Goal: Task Accomplishment & Management: Complete application form

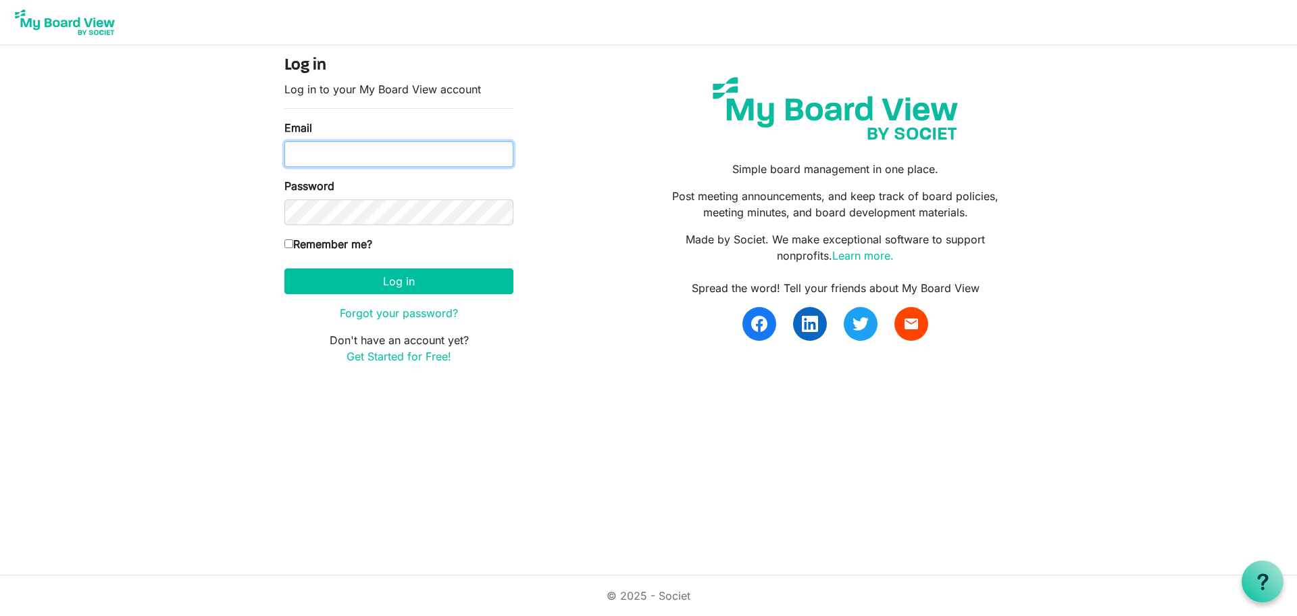
type input "[EMAIL_ADDRESS][DOMAIN_NAME]"
click at [411, 153] on input "rusgreim@hotmail.com" at bounding box center [398, 154] width 229 height 26
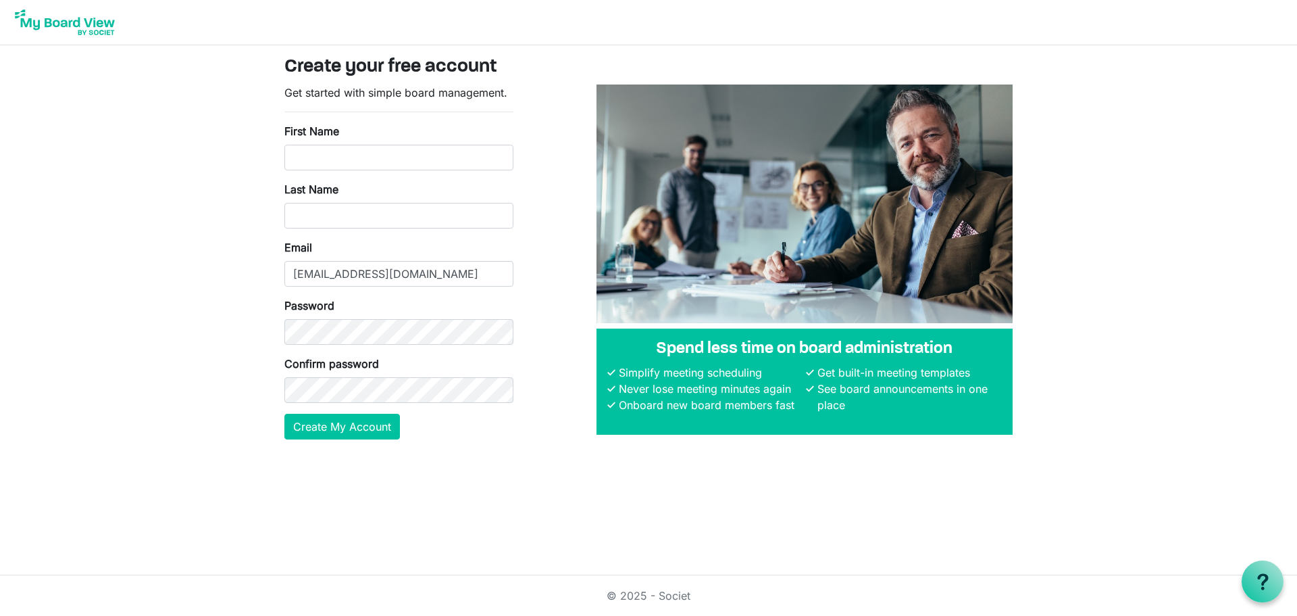
click at [376, 142] on div "First Name" at bounding box center [398, 146] width 229 height 47
click at [375, 152] on input "First Name" at bounding box center [398, 158] width 229 height 26
type input "Russell"
type input "Greim"
click at [360, 426] on button "Create My Account" at bounding box center [342, 426] width 116 height 26
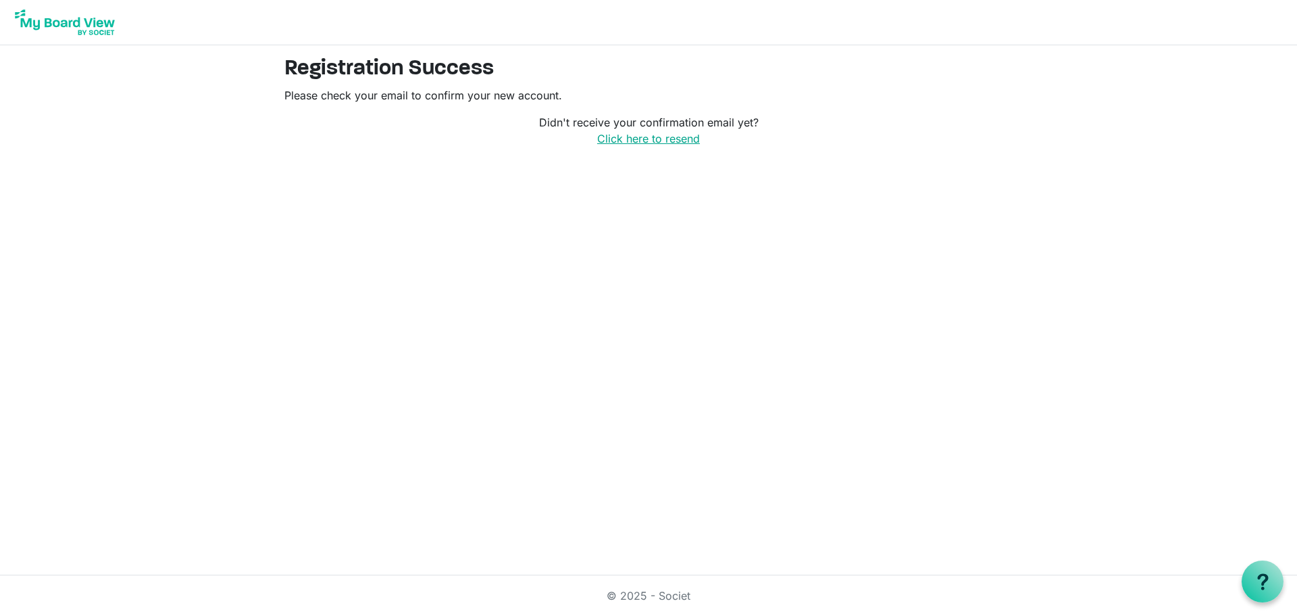
click at [639, 141] on link "Click here to resend" at bounding box center [648, 139] width 103 height 14
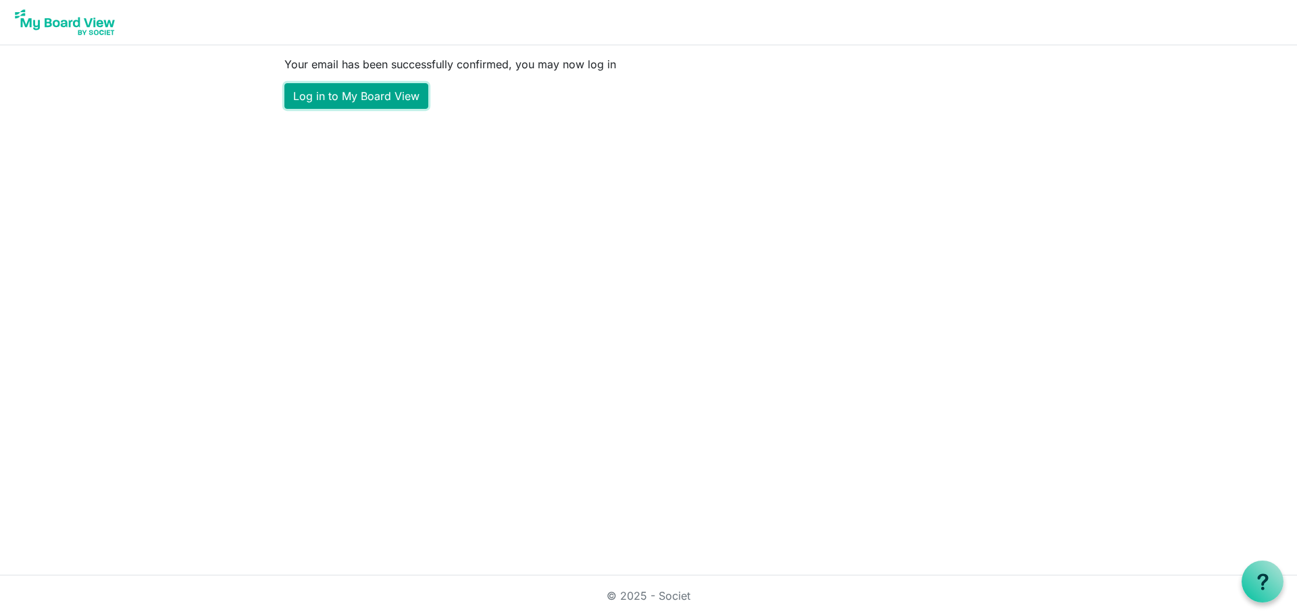
click at [401, 89] on link "Log in to My Board View" at bounding box center [356, 96] width 144 height 26
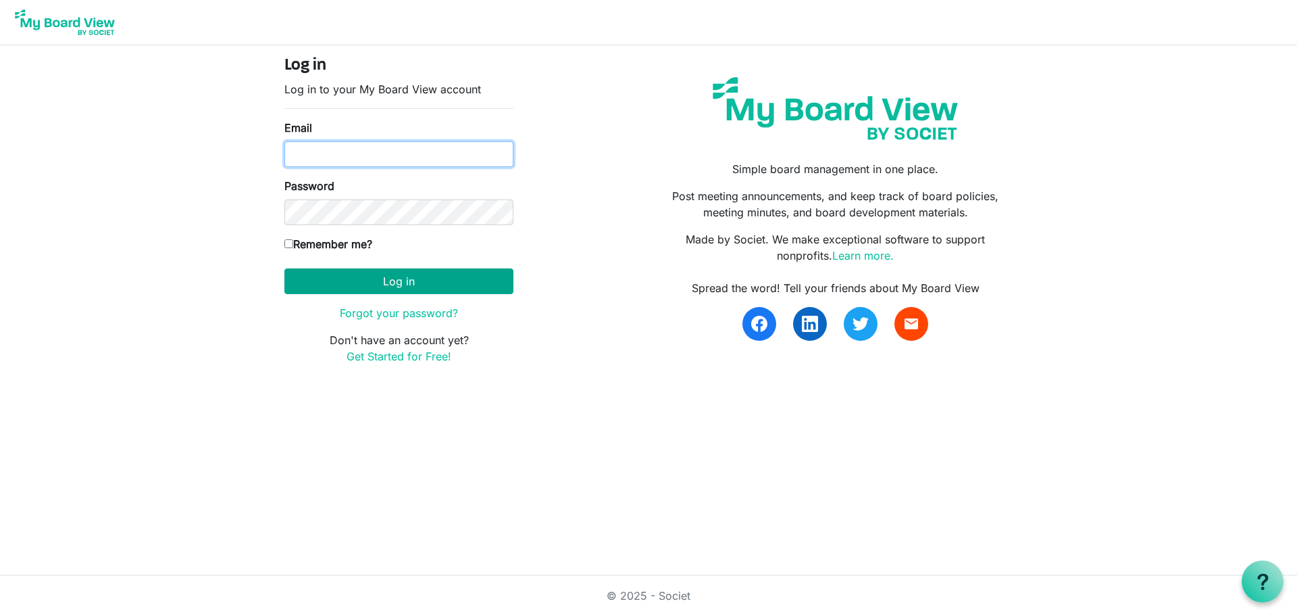
type input "[EMAIL_ADDRESS][DOMAIN_NAME]"
click at [453, 279] on button "Log in" at bounding box center [398, 281] width 229 height 26
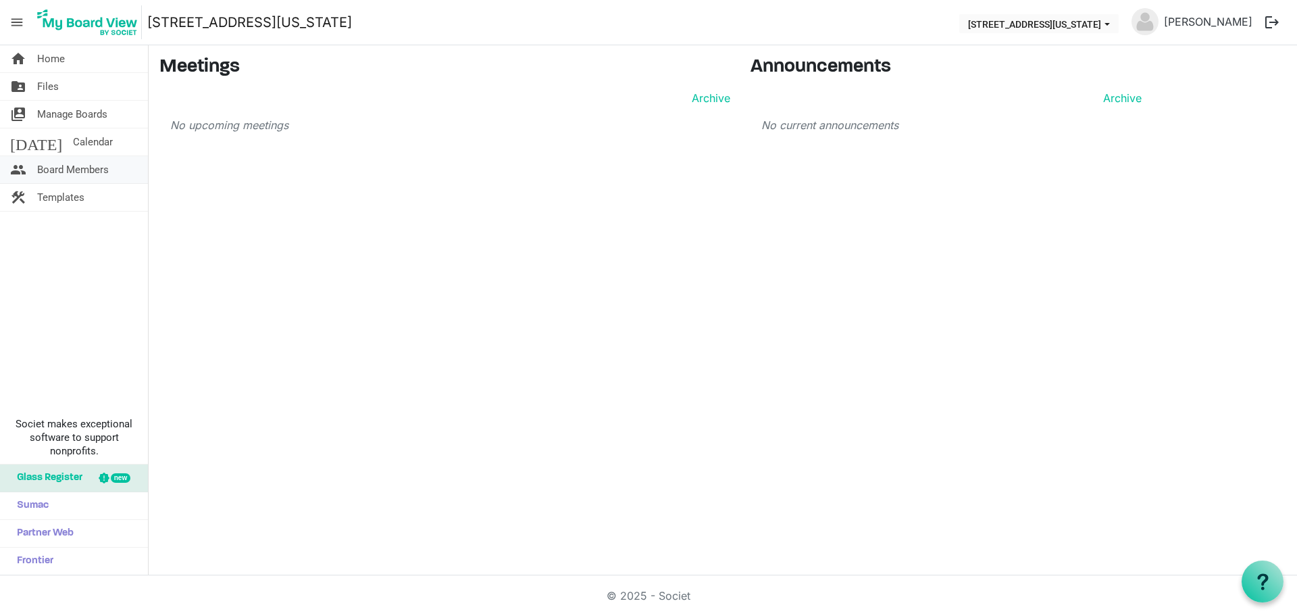
click at [85, 174] on span "Board Members" at bounding box center [73, 169] width 72 height 27
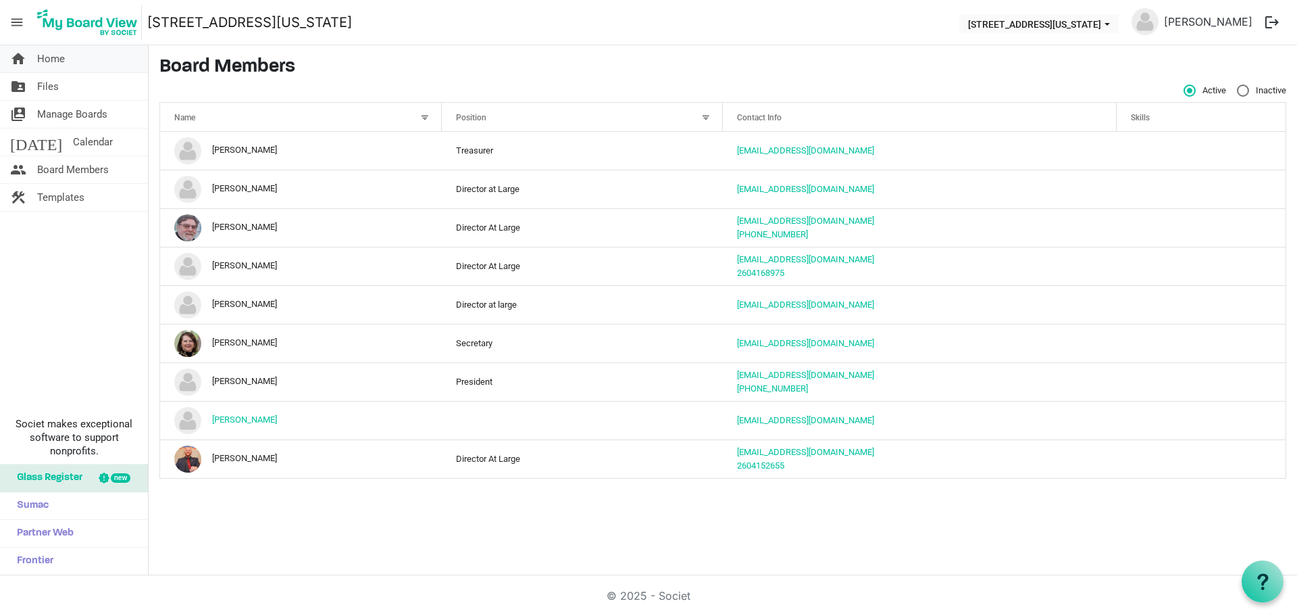
click at [43, 59] on span "Home" at bounding box center [51, 58] width 28 height 27
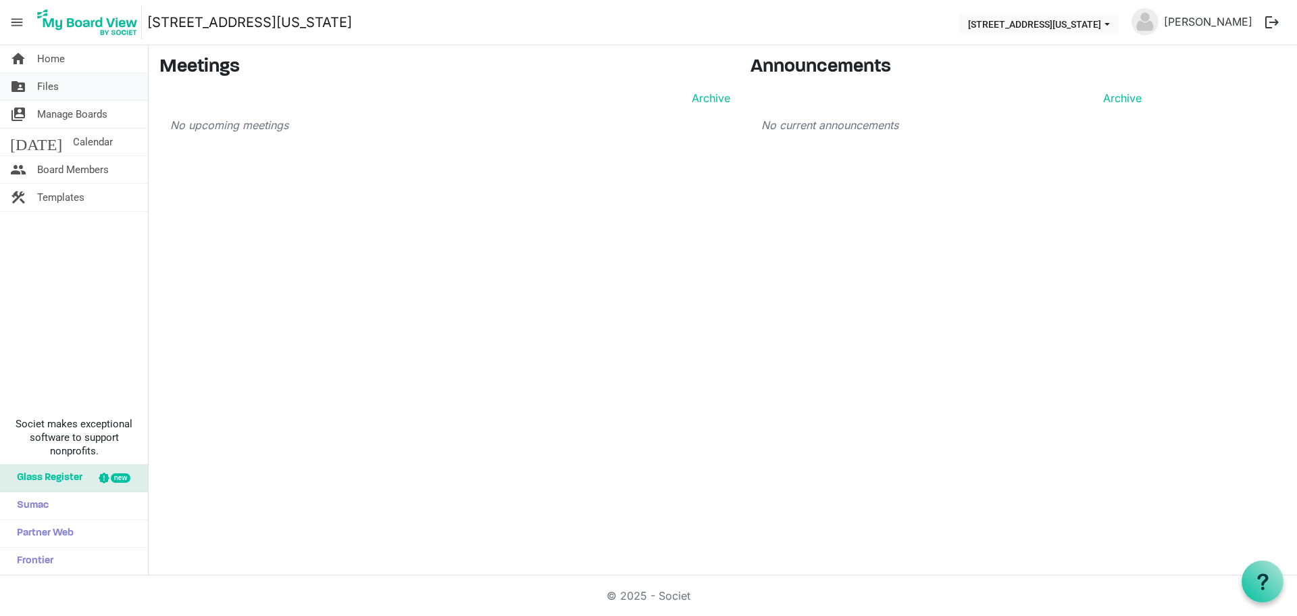
click at [51, 82] on span "Files" at bounding box center [48, 86] width 22 height 27
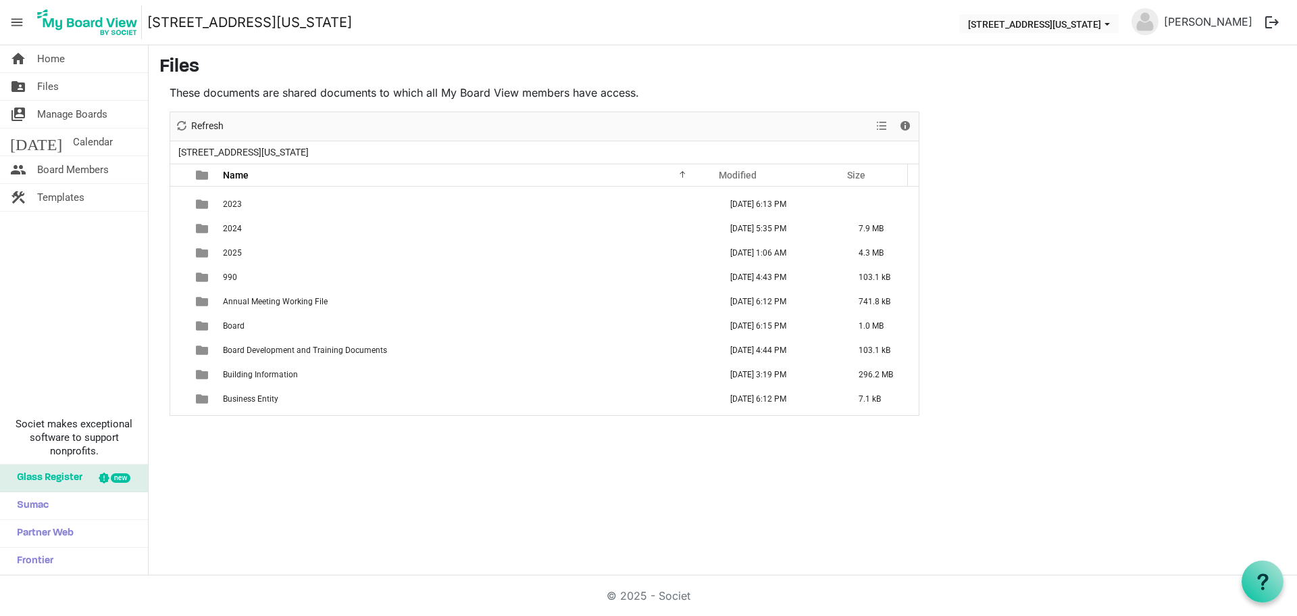
scroll to position [135, 0]
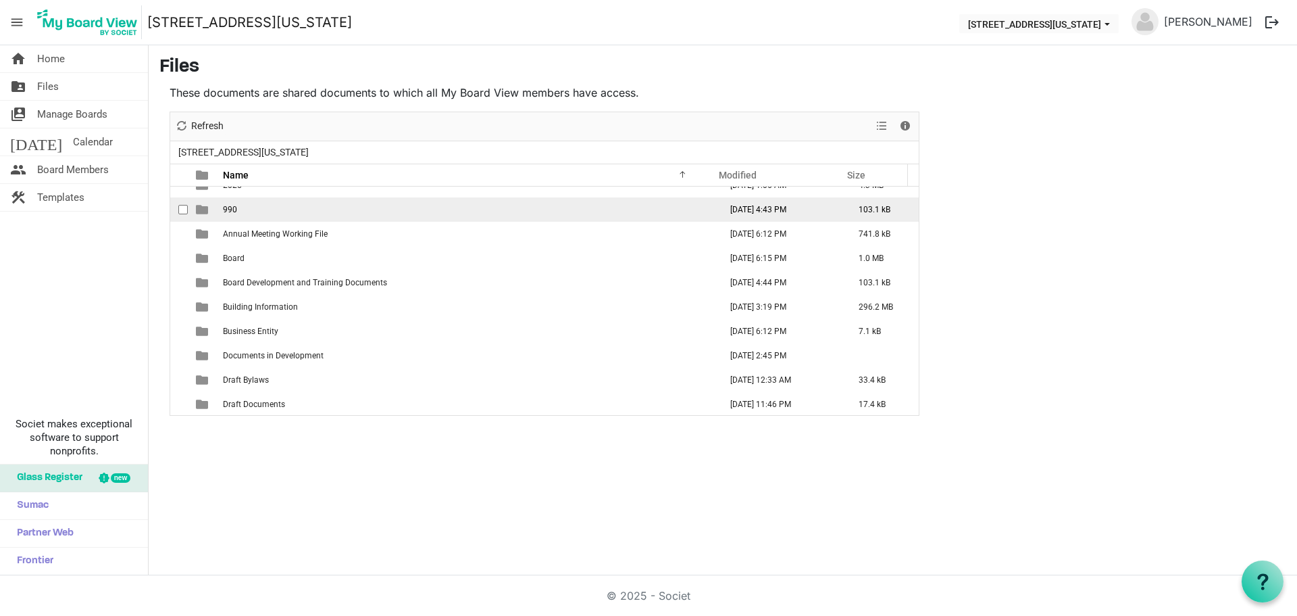
click at [395, 209] on td "990" at bounding box center [467, 209] width 497 height 24
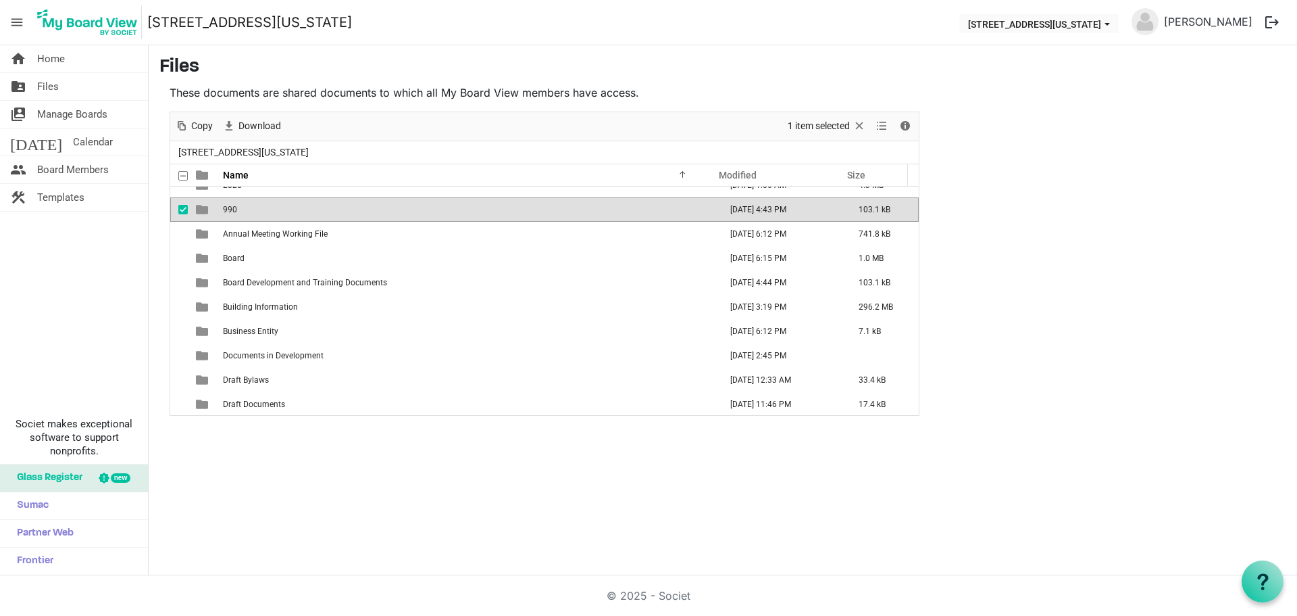
click at [394, 209] on td "990" at bounding box center [467, 209] width 497 height 24
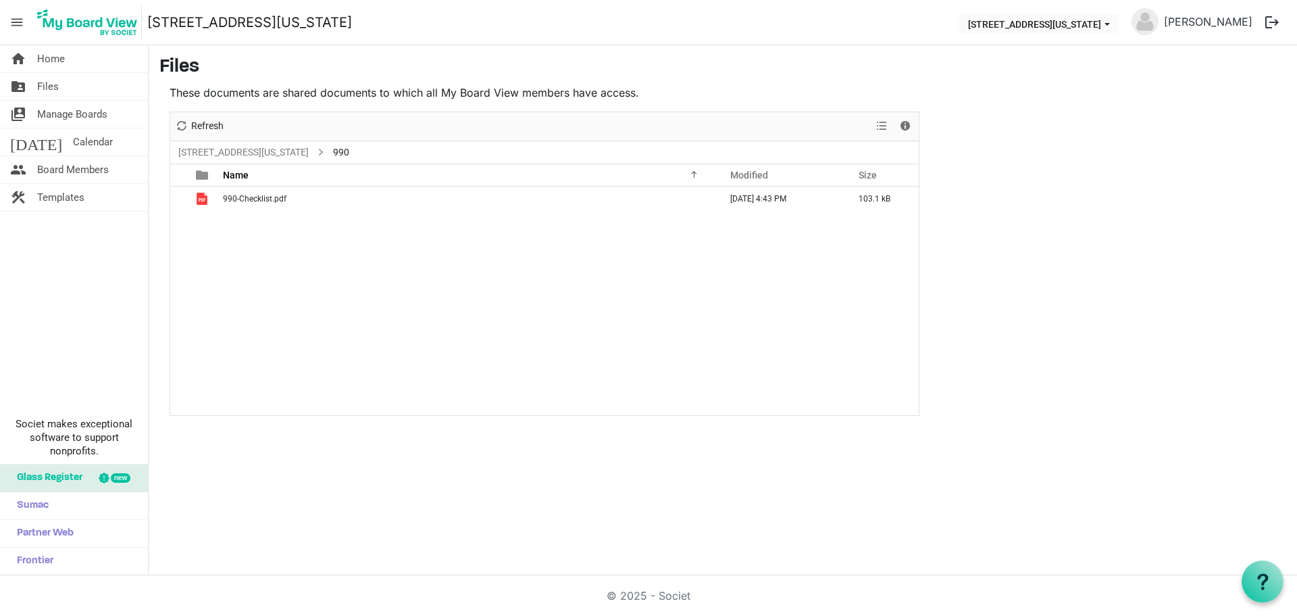
scroll to position [0, 0]
